Goal: Task Accomplishment & Management: Manage account settings

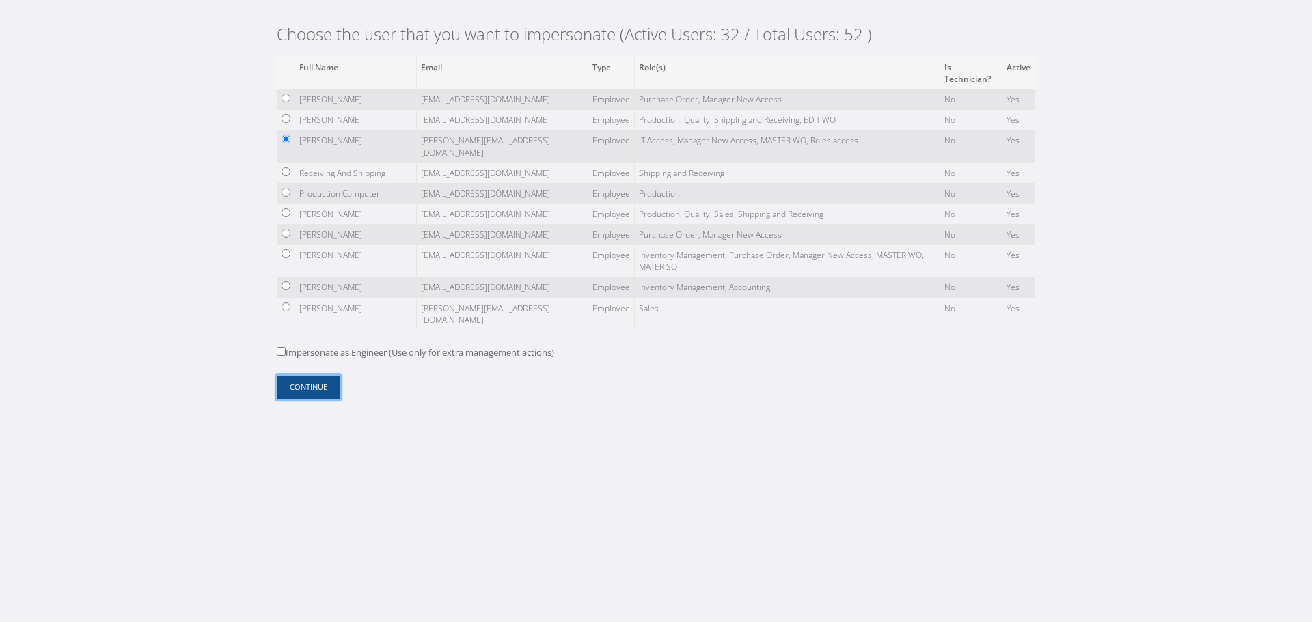
click at [315, 384] on button "Continue" at bounding box center [309, 388] width 64 height 24
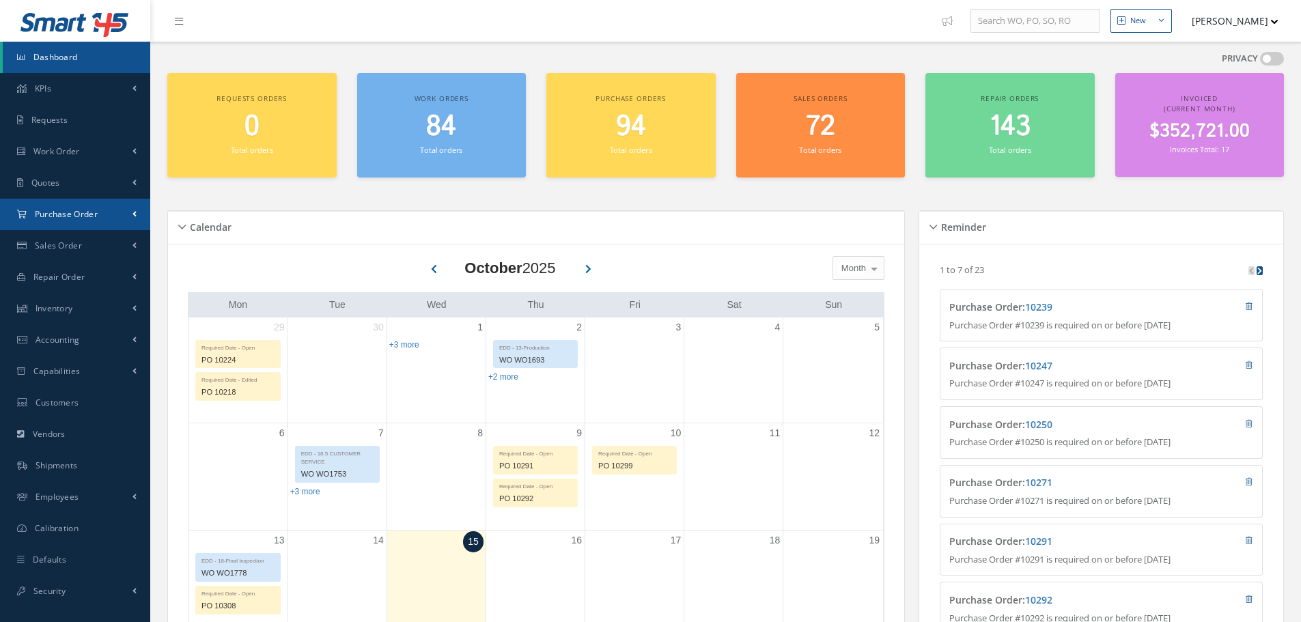
click at [106, 216] on link "Purchase Order" at bounding box center [75, 214] width 150 height 31
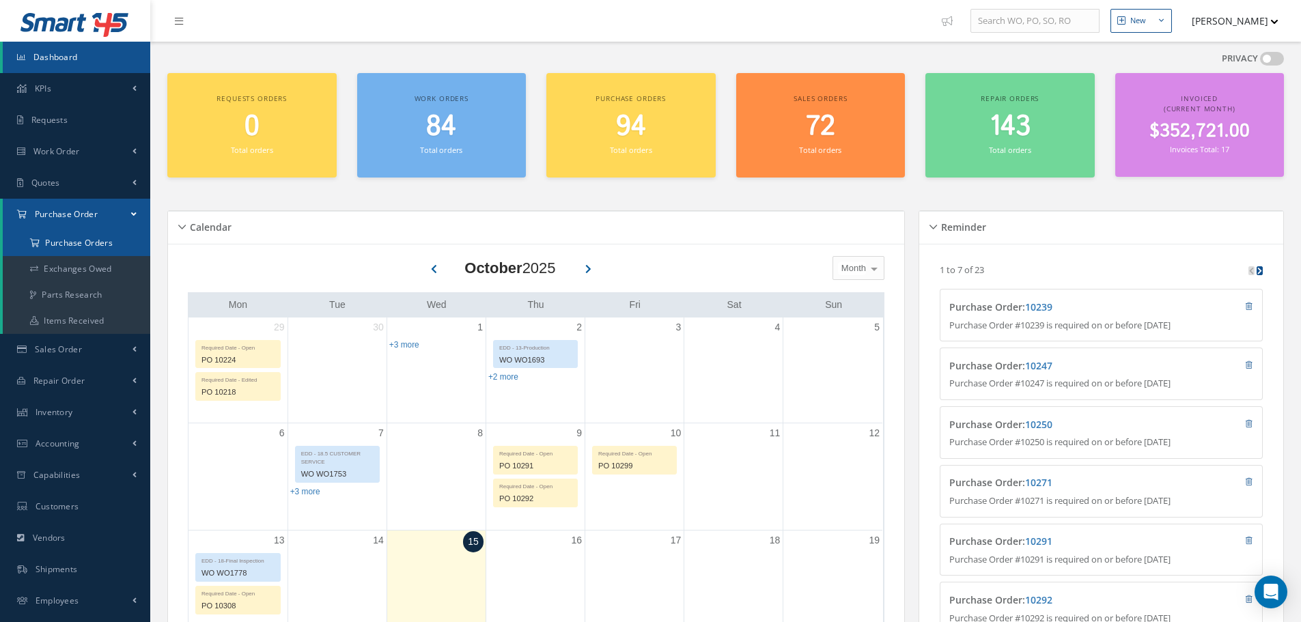
click at [96, 244] on a=1&status_id=2&status_id=3&status_id=5&collapsedFilters"] "Purchase Orders" at bounding box center [77, 243] width 148 height 26
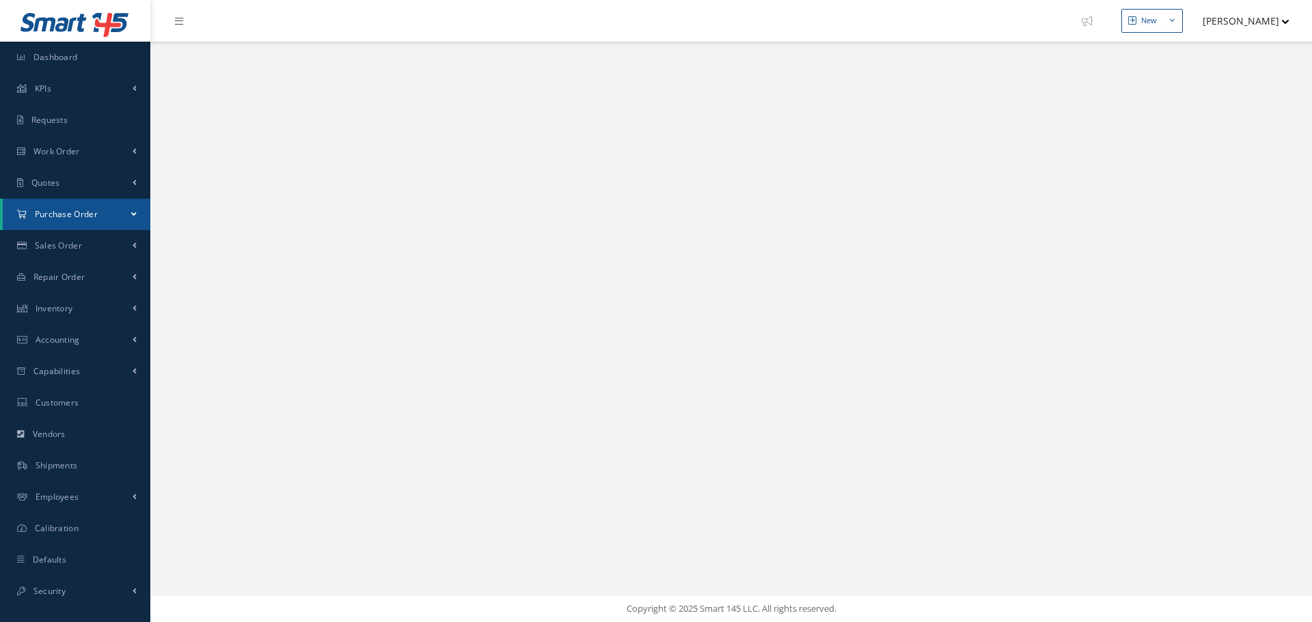
select select "25"
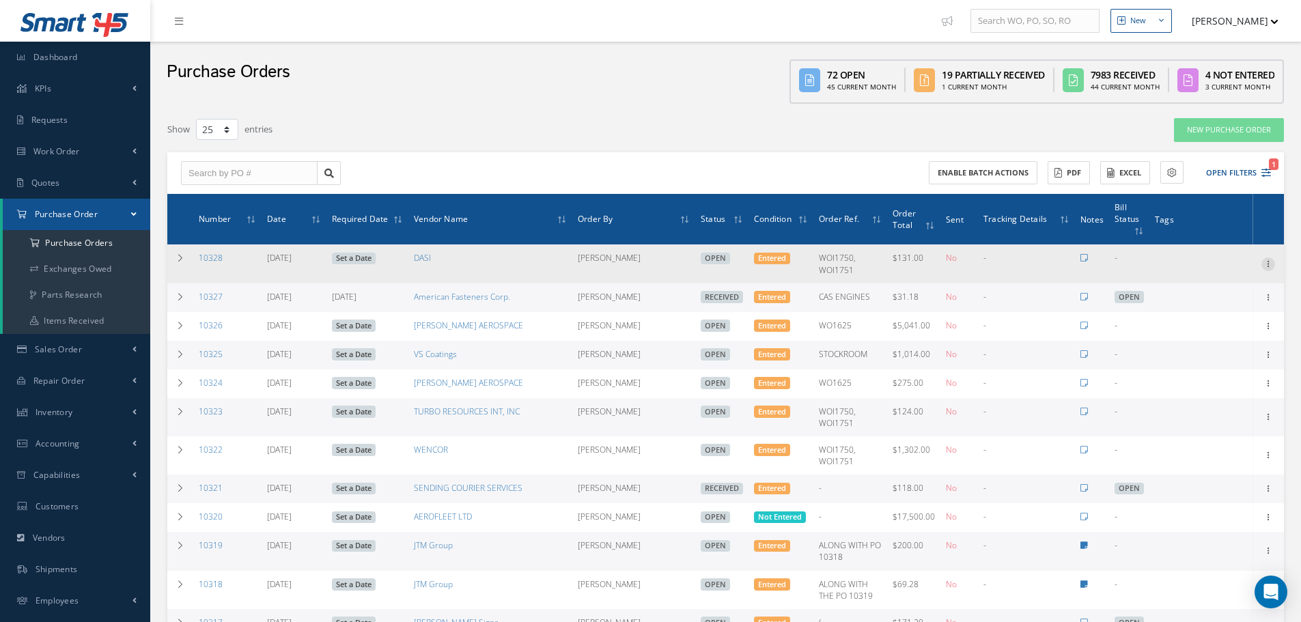
click at [1269, 263] on icon at bounding box center [1269, 263] width 14 height 11
click at [1185, 303] on link "Edit" at bounding box center [1206, 308] width 108 height 18
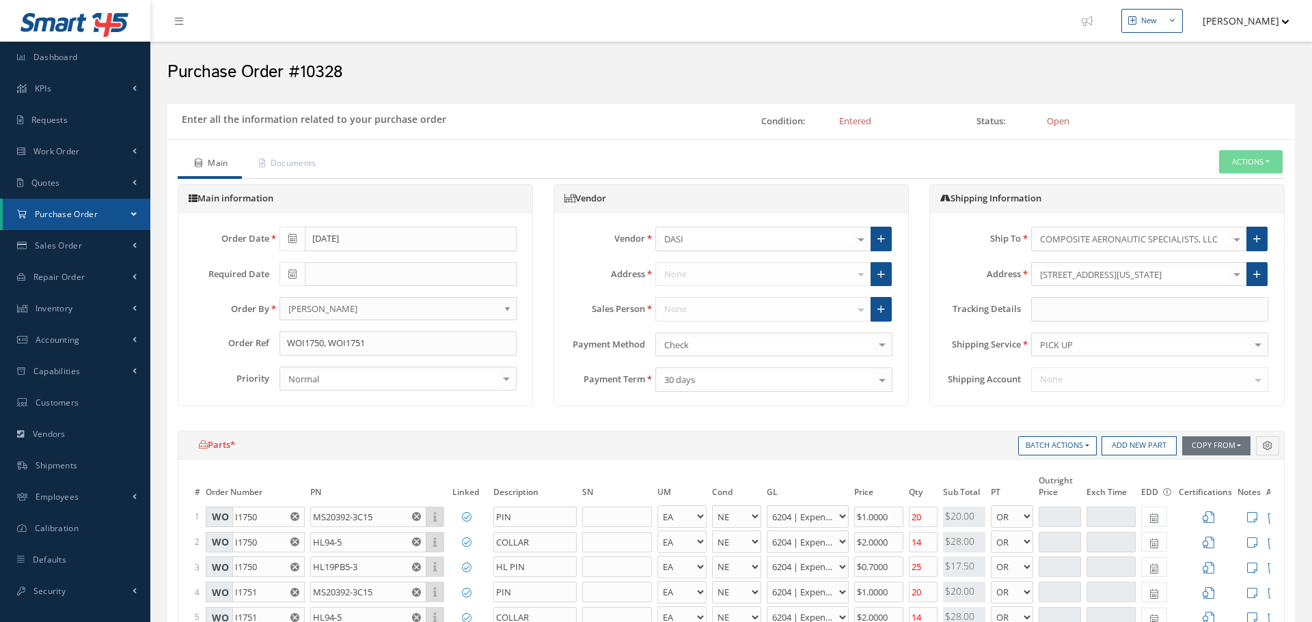
select select "5"
select select "7"
select select "1"
select select "5"
select select "7"
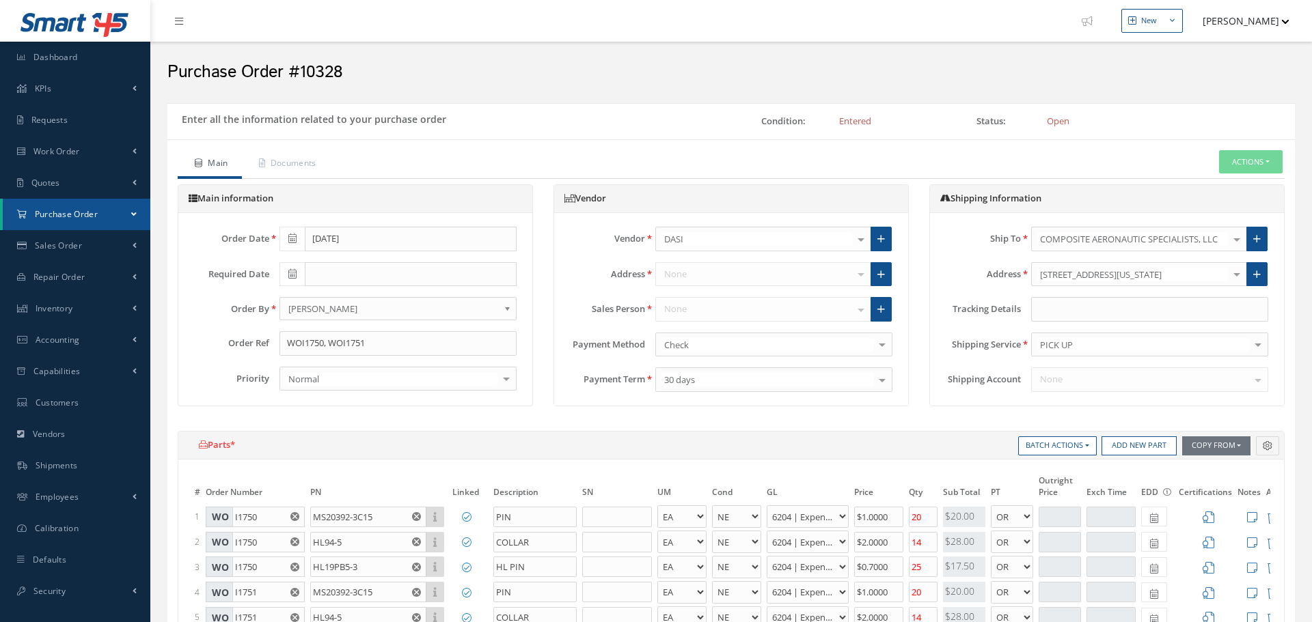
select select "1"
select select "5"
select select "7"
select select "1"
select select "5"
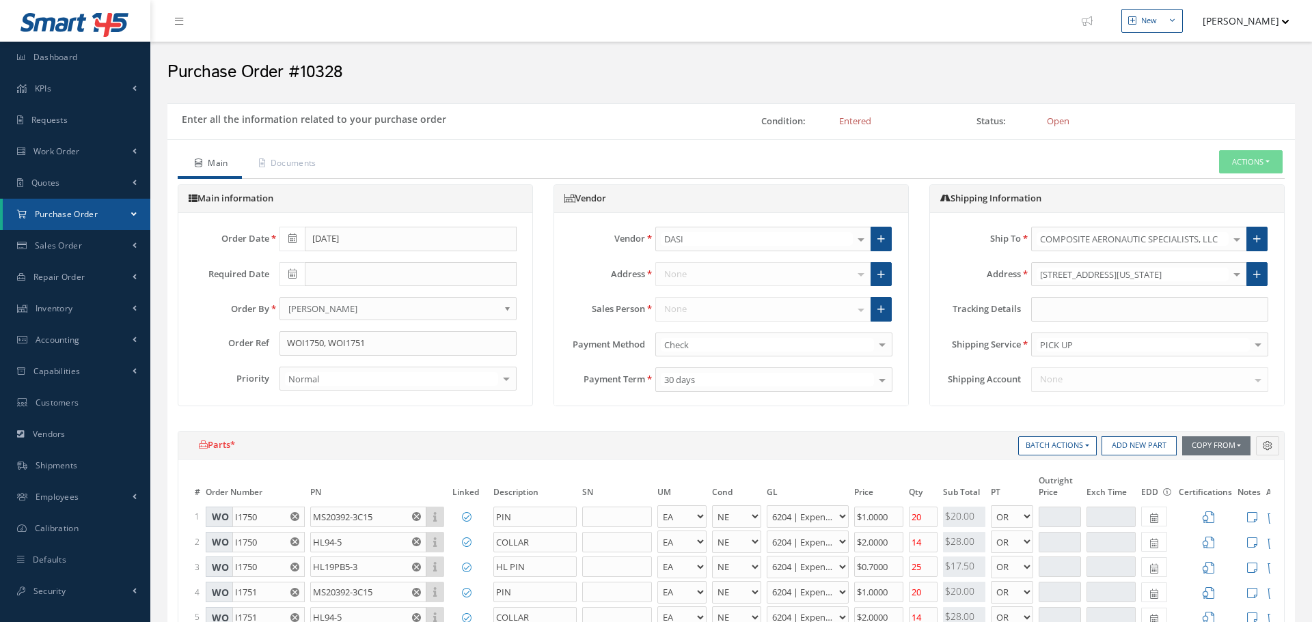
select select "7"
select select "1"
select select "5"
select select "7"
select select "1"
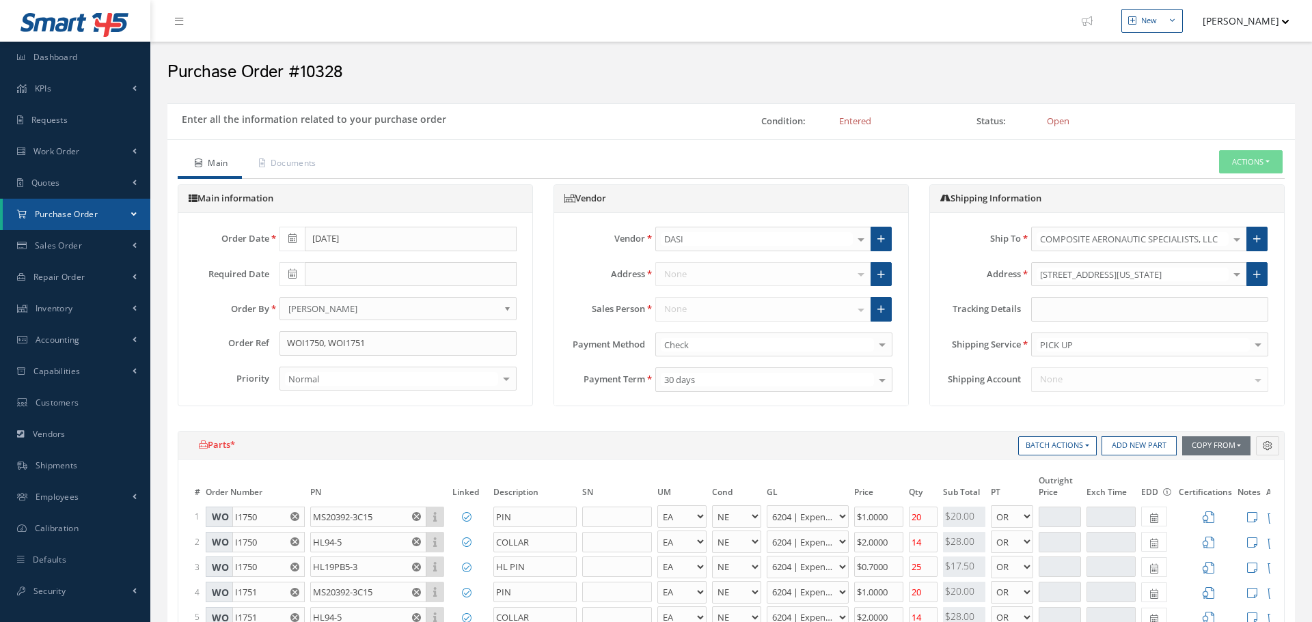
select select "5"
select select "7"
select select "1"
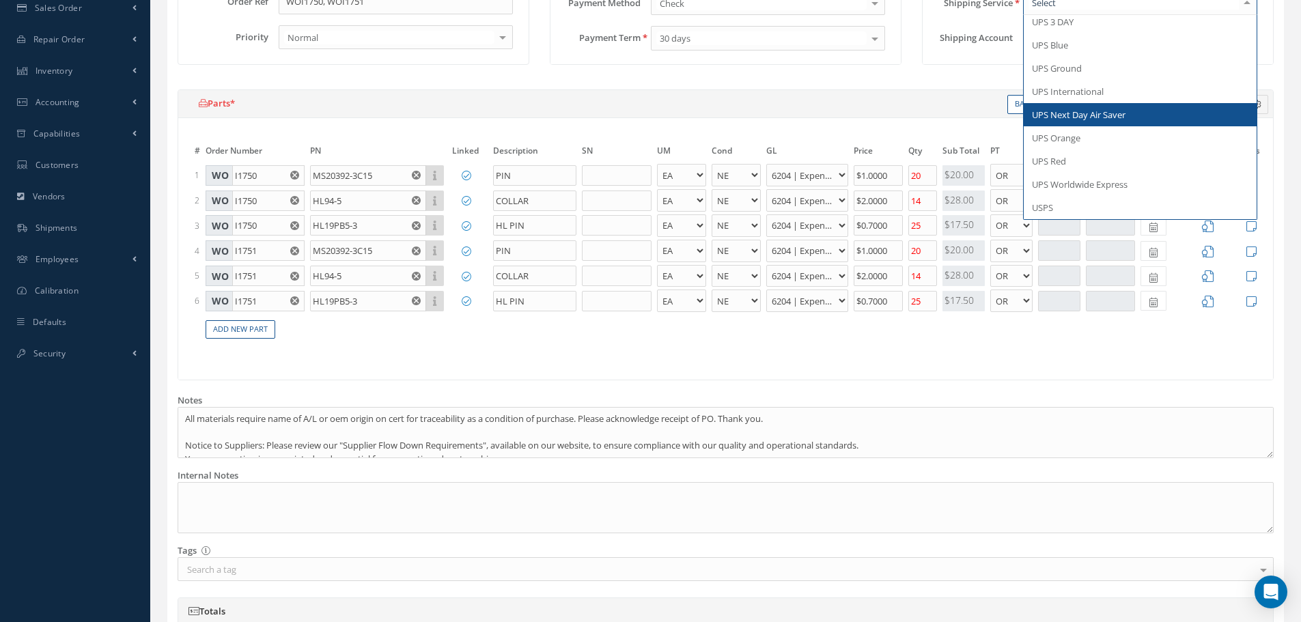
scroll to position [68, 0]
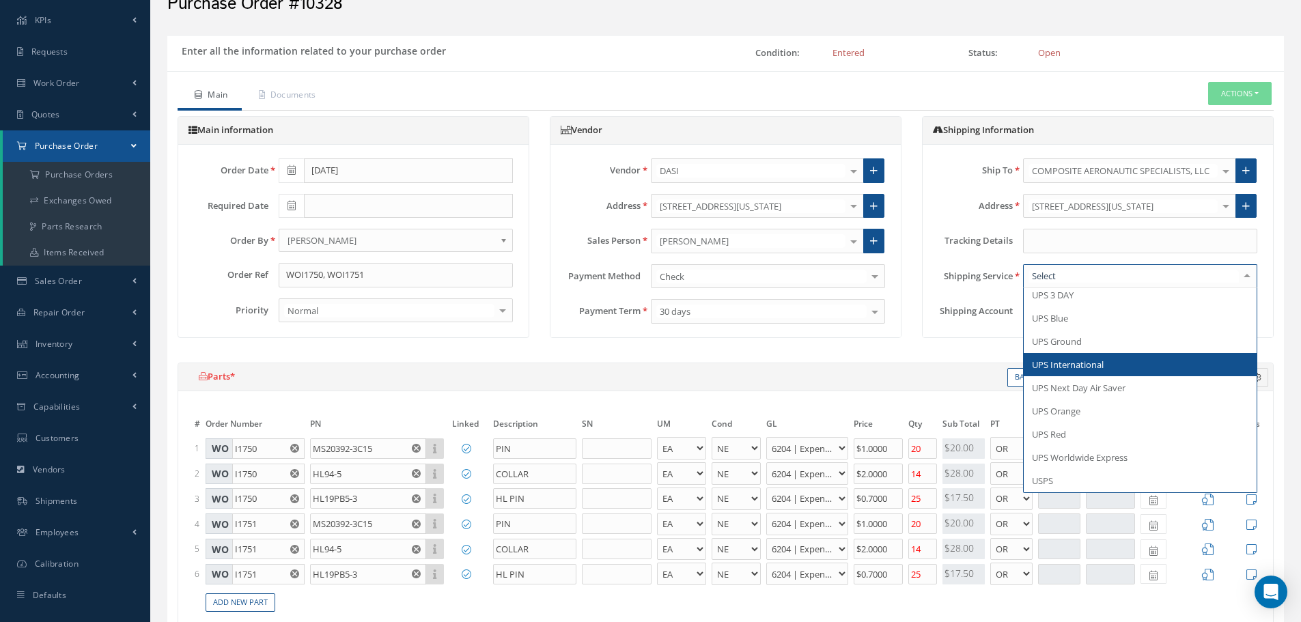
click at [972, 344] on div "Shipping Information Ship To COMPOSITE AERONAUTIC SPECIALISTS, LLC 1 VISION AVI…" at bounding box center [1098, 234] width 372 height 236
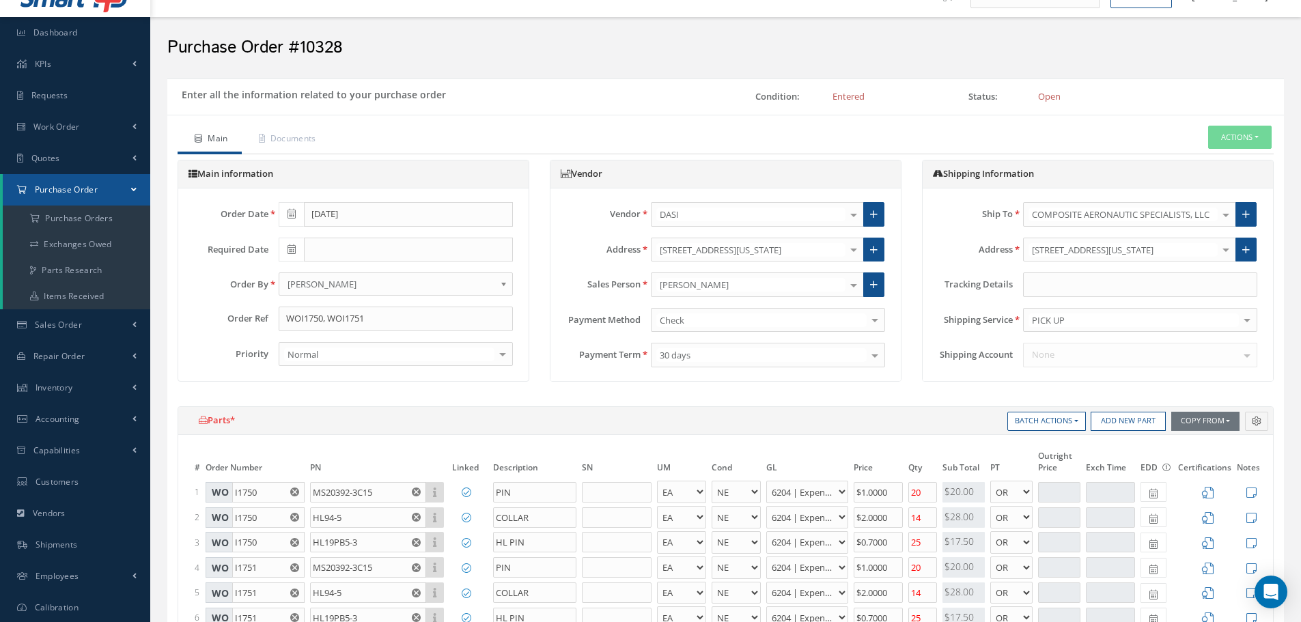
scroll to position [0, 0]
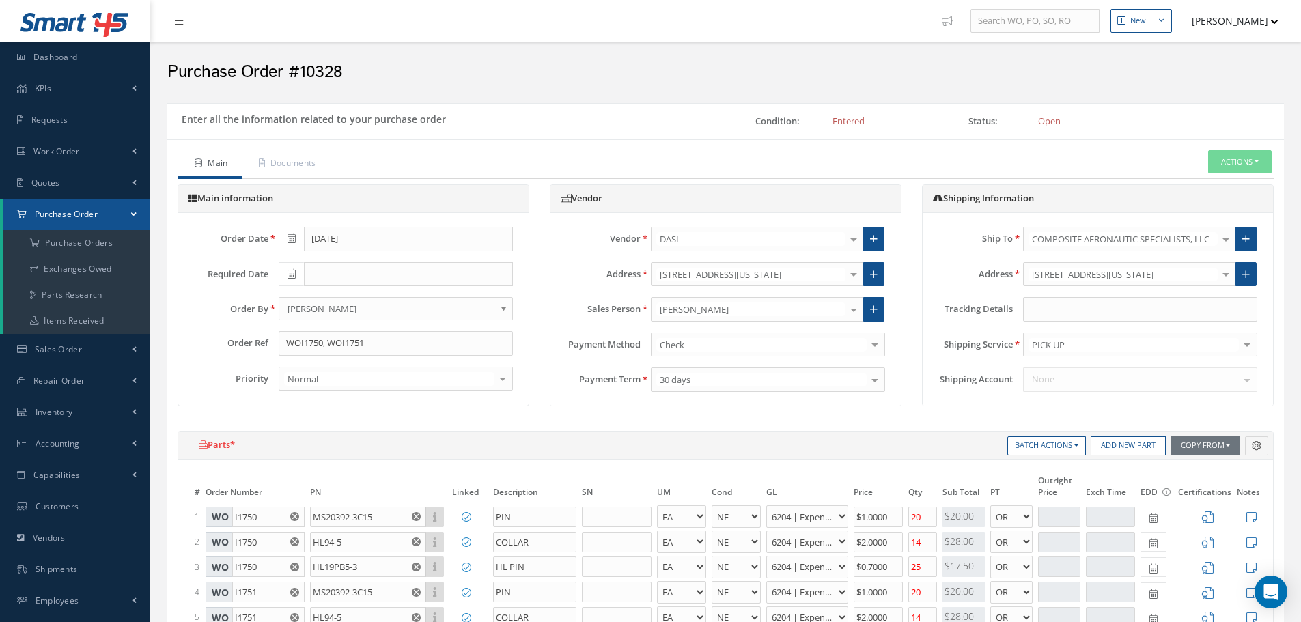
click at [1202, 24] on button "[PERSON_NAME]" at bounding box center [1229, 21] width 100 height 27
click at [1193, 139] on link "Impersonate User" at bounding box center [1223, 138] width 109 height 23
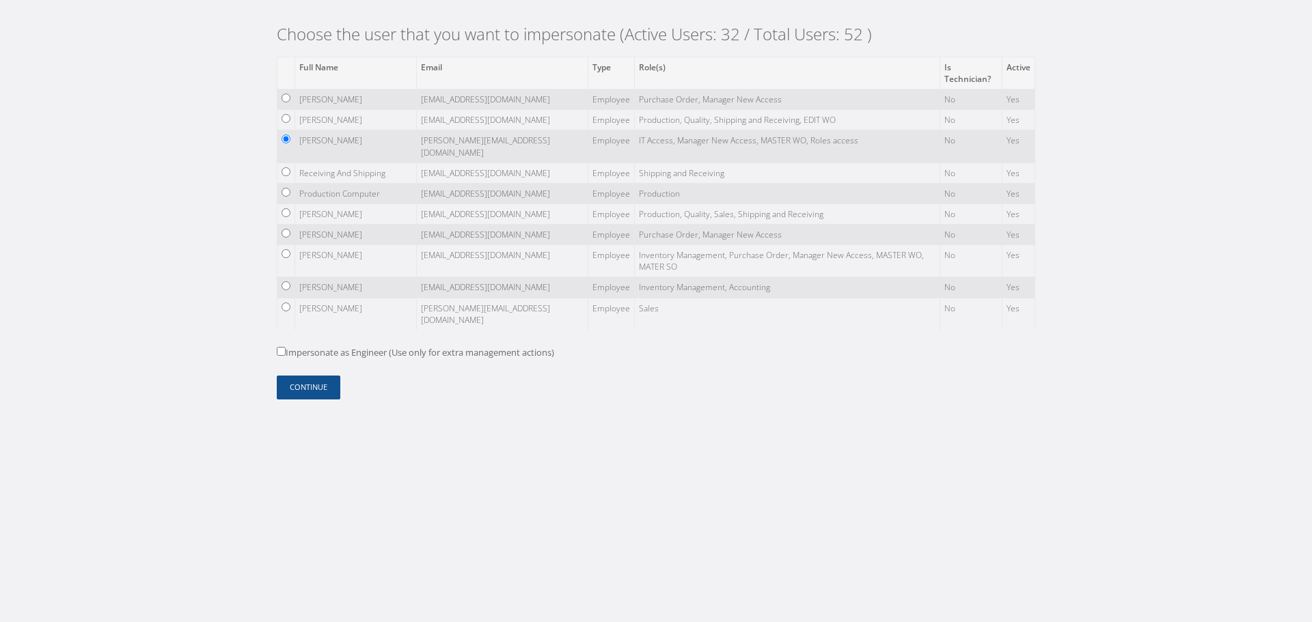
scroll to position [156, 0]
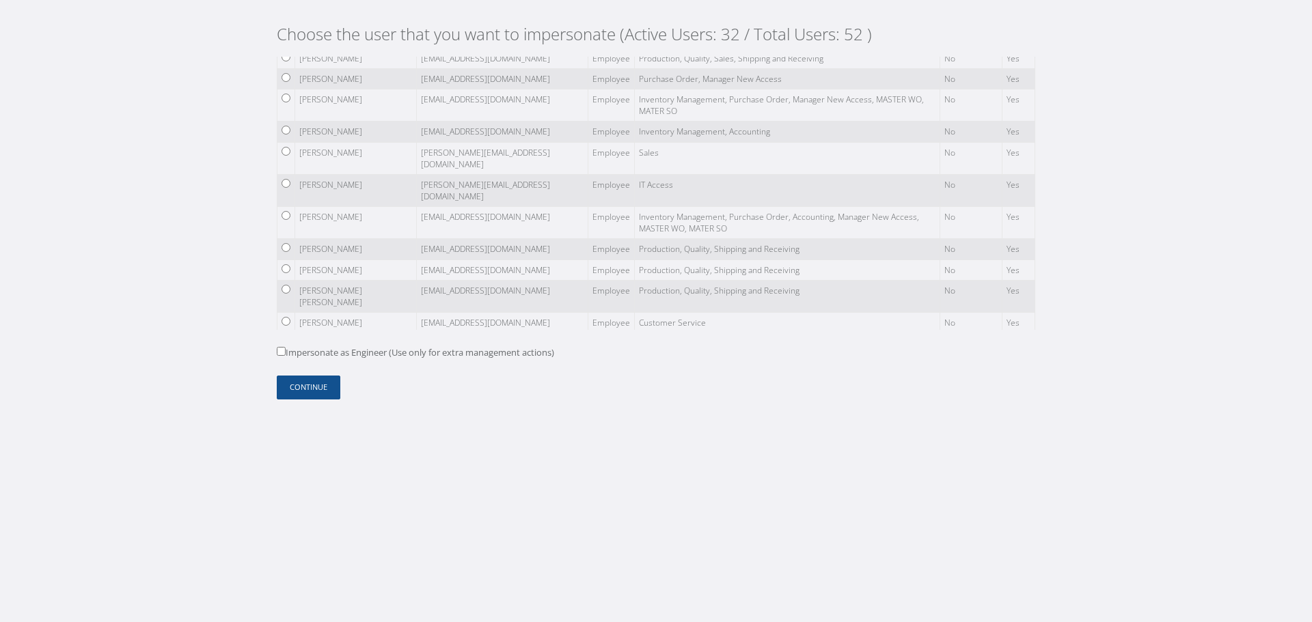
click at [288, 211] on input "radio" at bounding box center [285, 215] width 9 height 9
radio input "true"
click at [314, 383] on button "Continue" at bounding box center [309, 388] width 64 height 24
